Goal: Transaction & Acquisition: Obtain resource

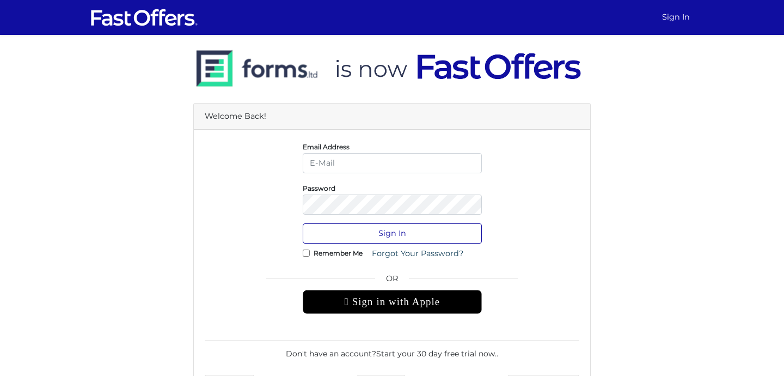
type input "info@condocentre.ca"
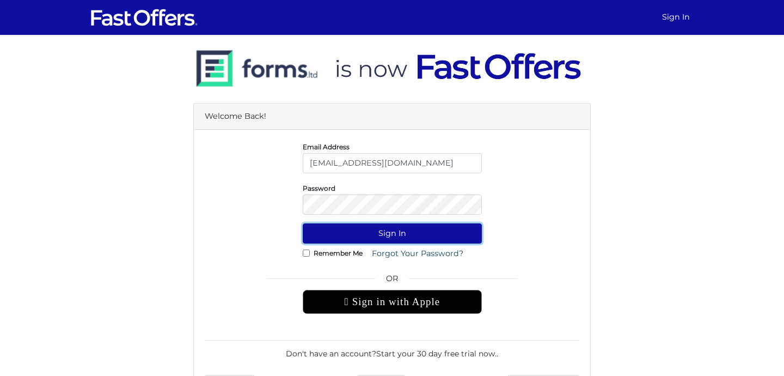
click at [381, 237] on button "Sign In" at bounding box center [392, 233] width 179 height 20
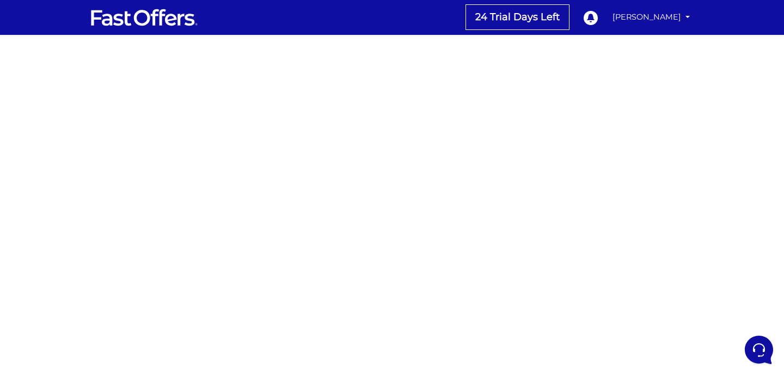
click at [580, 203] on div at bounding box center [392, 307] width 784 height 544
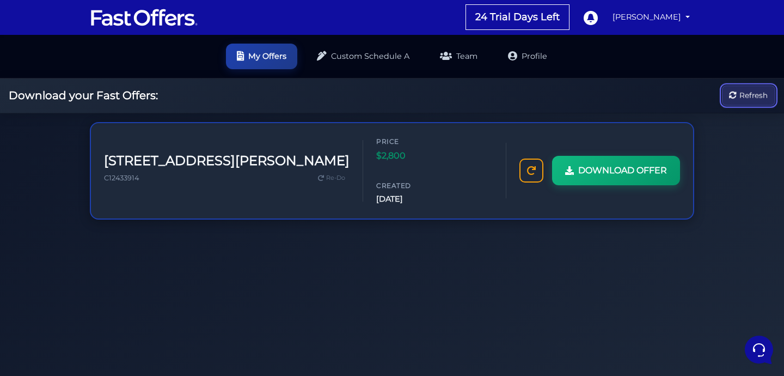
click at [736, 99] on button "Refresh" at bounding box center [748, 95] width 53 height 20
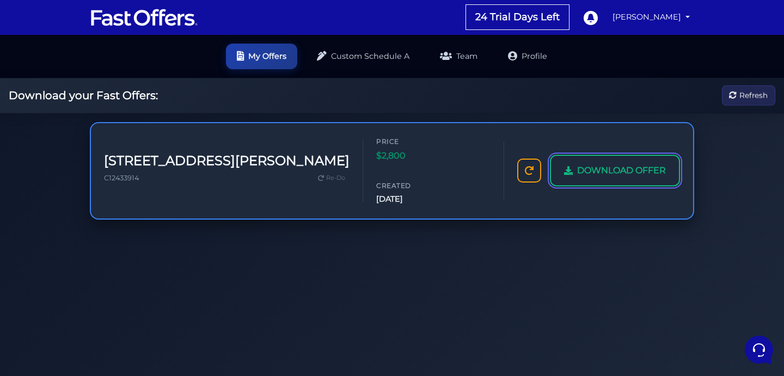
click at [565, 166] on icon at bounding box center [568, 170] width 9 height 9
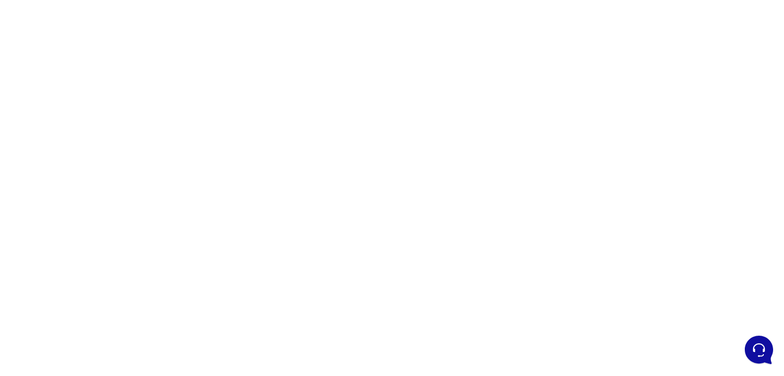
scroll to position [72, 0]
click at [556, 189] on div at bounding box center [392, 234] width 784 height 544
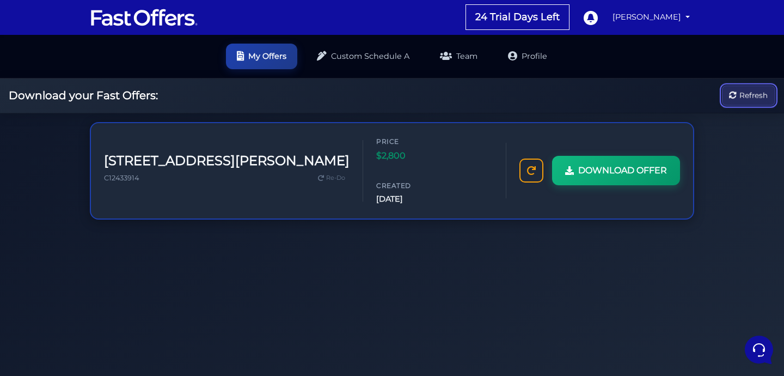
click at [733, 91] on button "Refresh" at bounding box center [748, 95] width 53 height 20
click at [84, 96] on h2 "Download your Fast Offers:" at bounding box center [83, 95] width 149 height 13
click at [131, 15] on img at bounding box center [144, 17] width 109 height 21
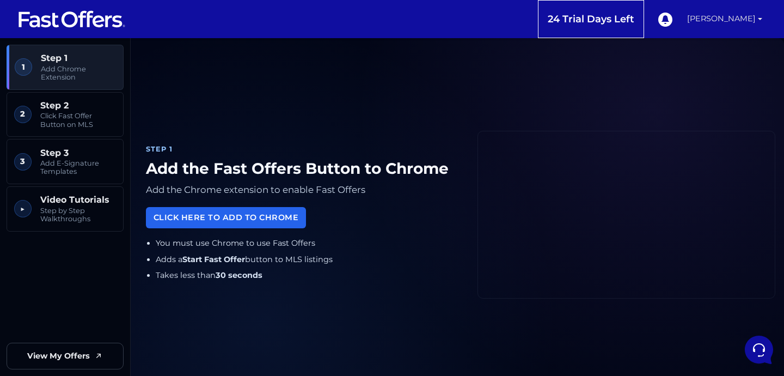
click at [716, 23] on link "[PERSON_NAME]" at bounding box center [725, 19] width 84 height 38
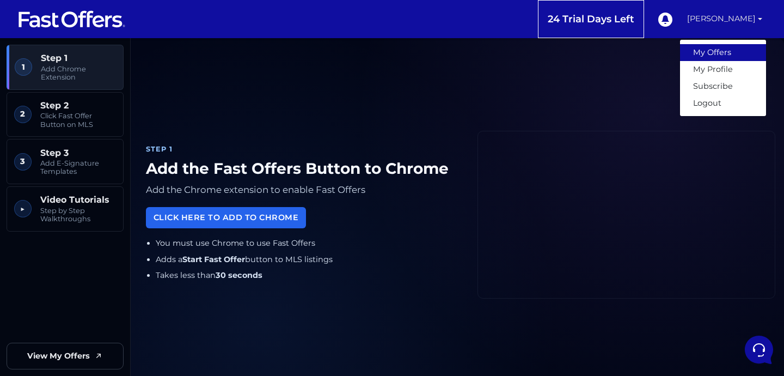
click at [704, 51] on link "My Offers" at bounding box center [723, 52] width 86 height 17
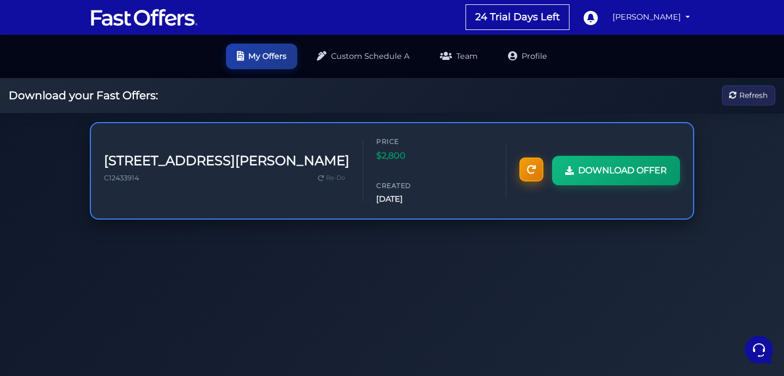
click at [542, 160] on link at bounding box center [531, 169] width 24 height 24
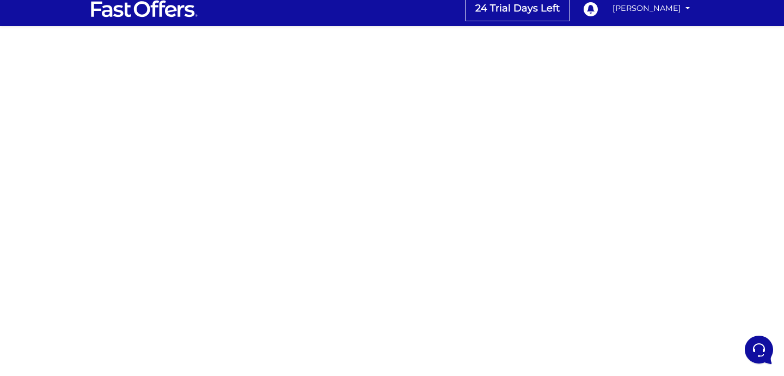
scroll to position [13, 0]
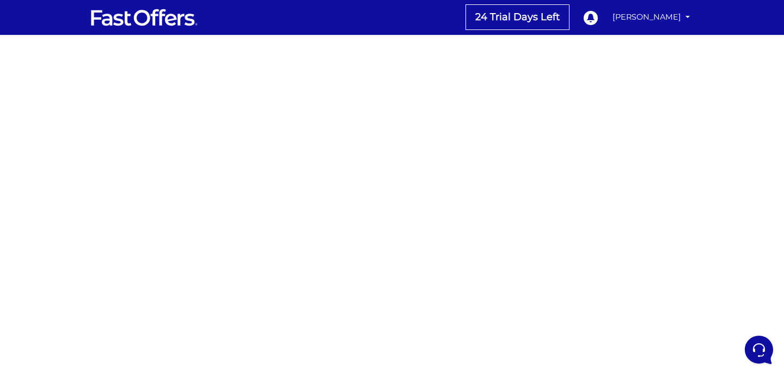
click at [584, 255] on div at bounding box center [392, 307] width 784 height 544
click at [627, 234] on div at bounding box center [392, 307] width 784 height 544
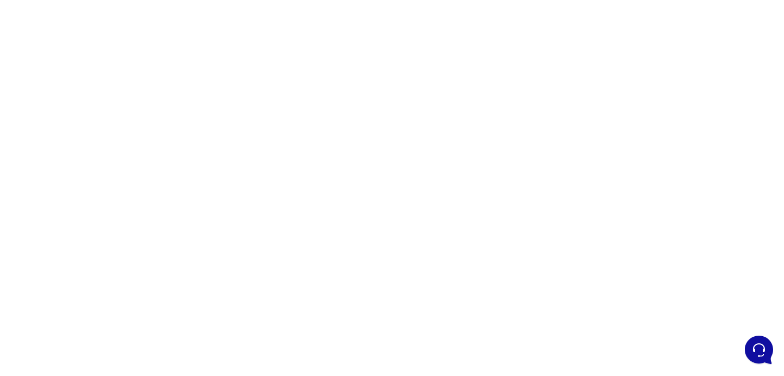
scroll to position [111, 0]
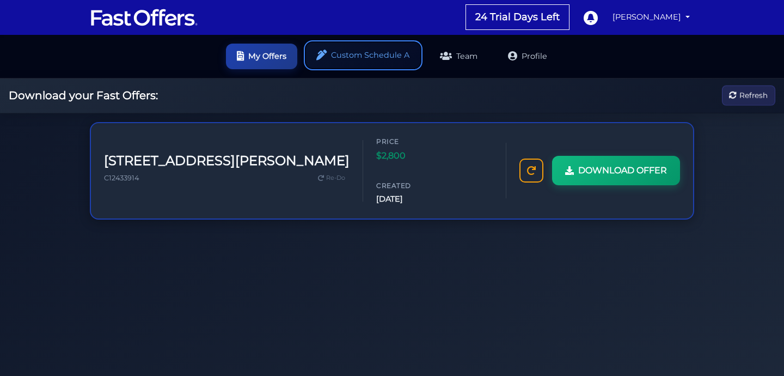
click at [346, 54] on link "Custom Schedule A" at bounding box center [363, 55] width 114 height 26
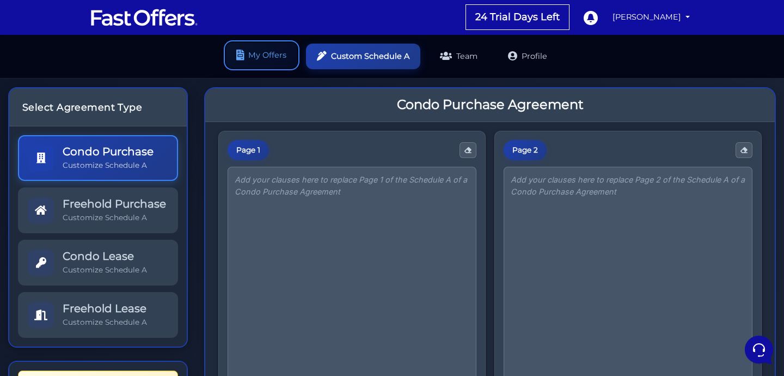
click at [258, 53] on link "My Offers" at bounding box center [261, 55] width 71 height 26
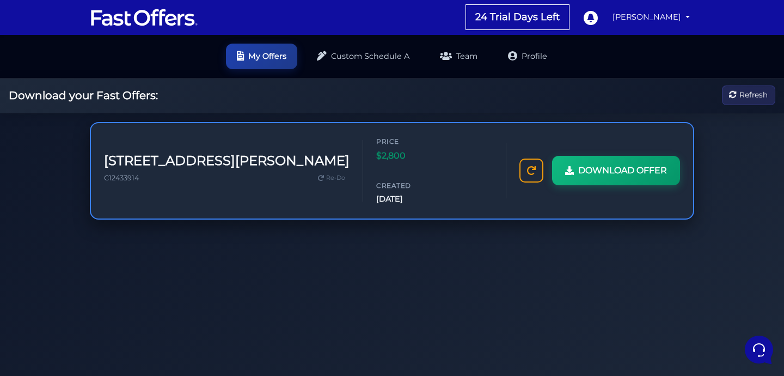
click at [376, 146] on span "Price" at bounding box center [408, 141] width 65 height 10
click at [535, 157] on link at bounding box center [531, 169] width 24 height 24
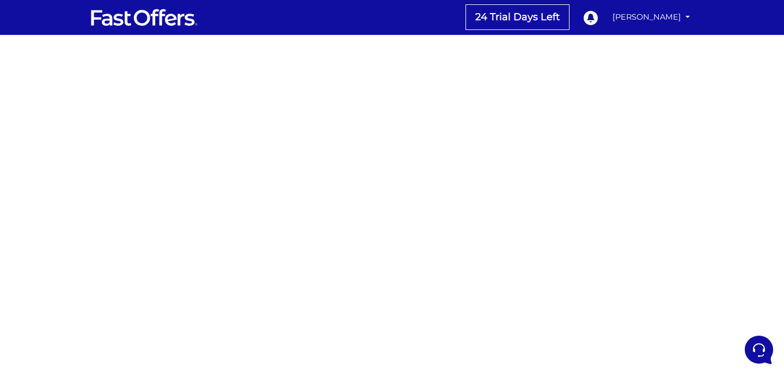
click at [554, 107] on div at bounding box center [392, 307] width 784 height 544
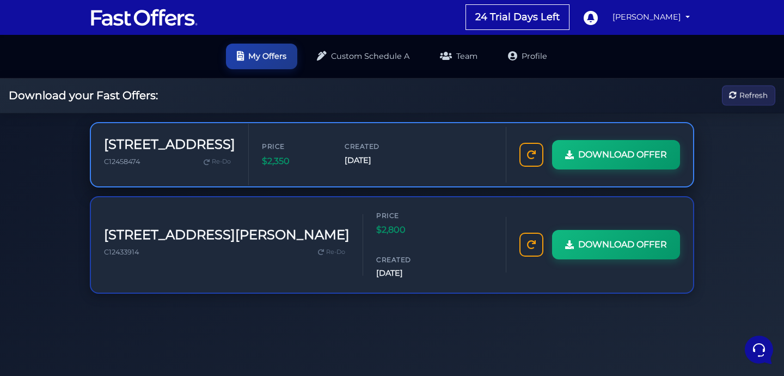
click at [455, 145] on div "Price $2,350 Created Oct 12, 2025" at bounding box center [377, 154] width 231 height 27
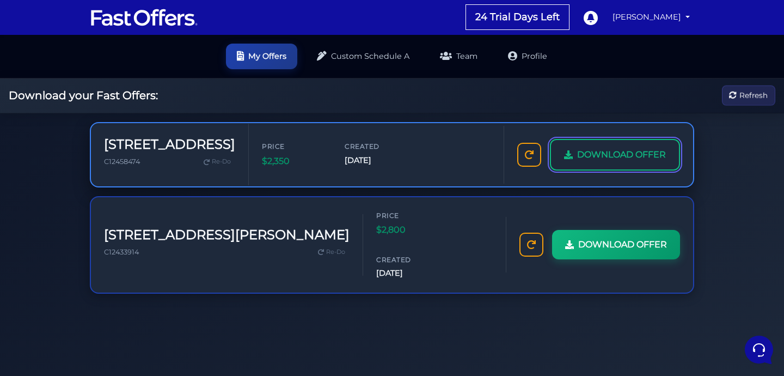
click at [622, 142] on link "DOWNLOAD OFFER" at bounding box center [615, 155] width 130 height 32
